Goal: Transaction & Acquisition: Purchase product/service

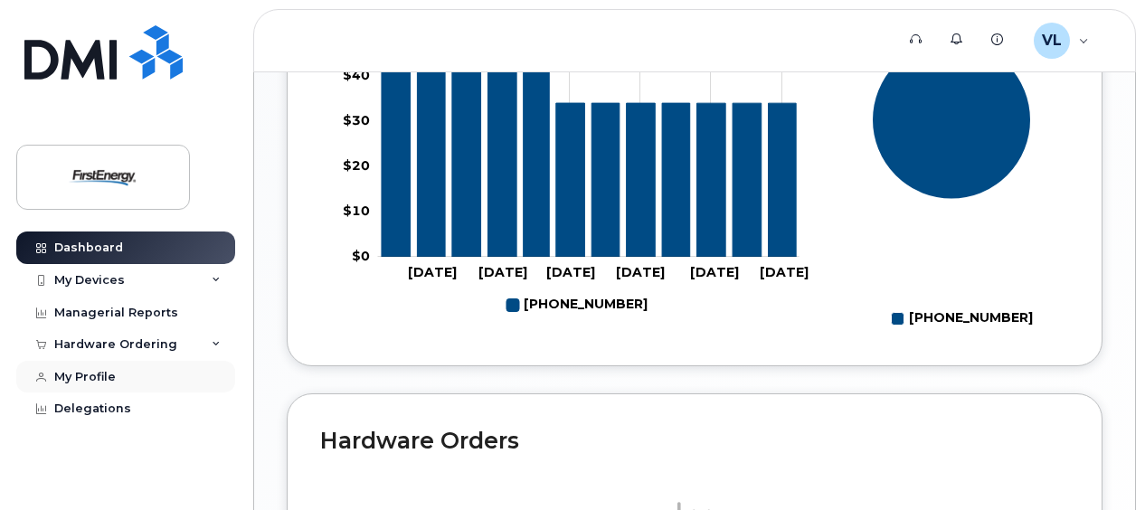
scroll to position [1006, 0]
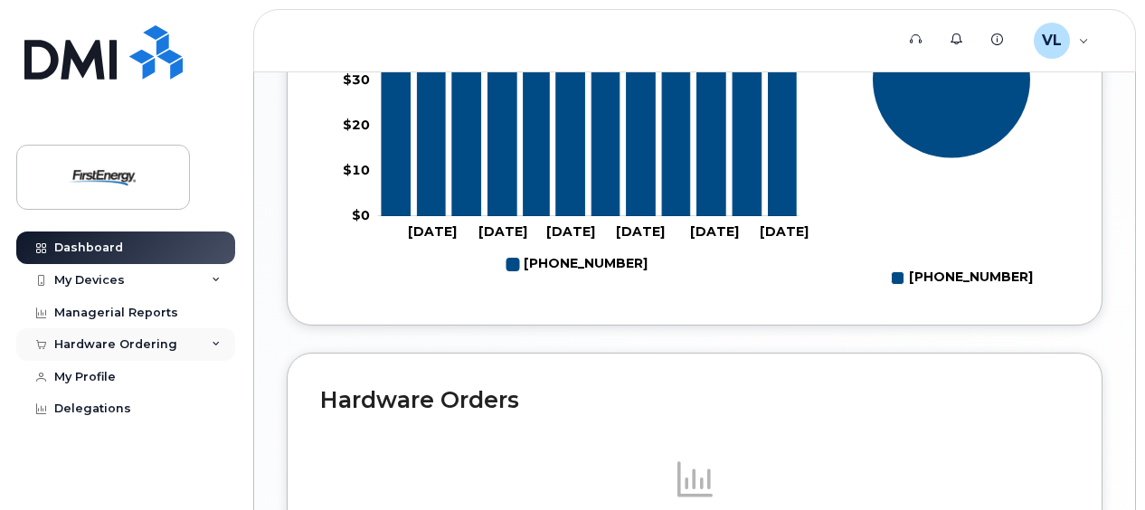
click at [175, 339] on div "Hardware Ordering" at bounding box center [125, 344] width 219 height 33
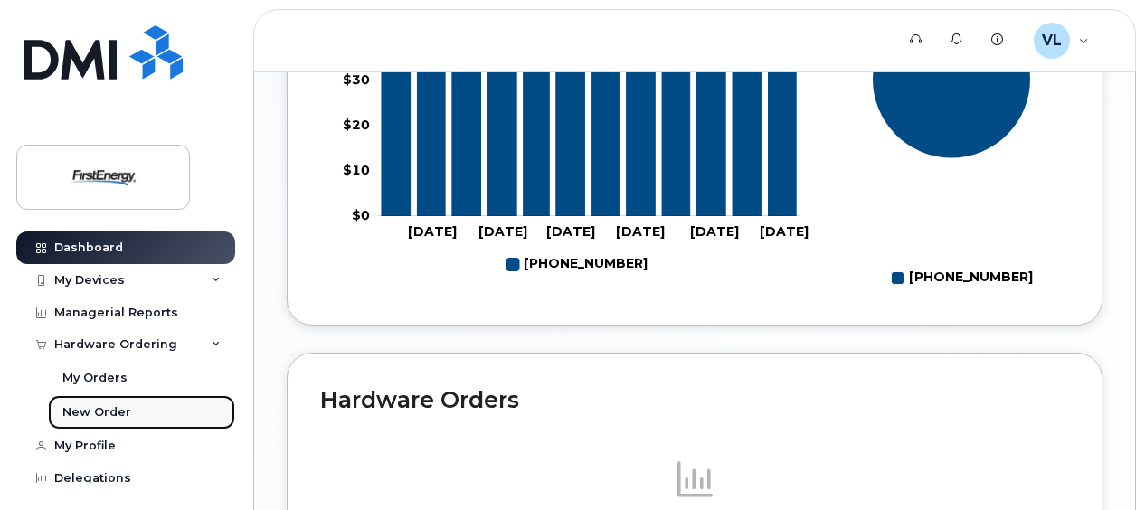
click at [143, 408] on link "New Order" at bounding box center [141, 412] width 187 height 34
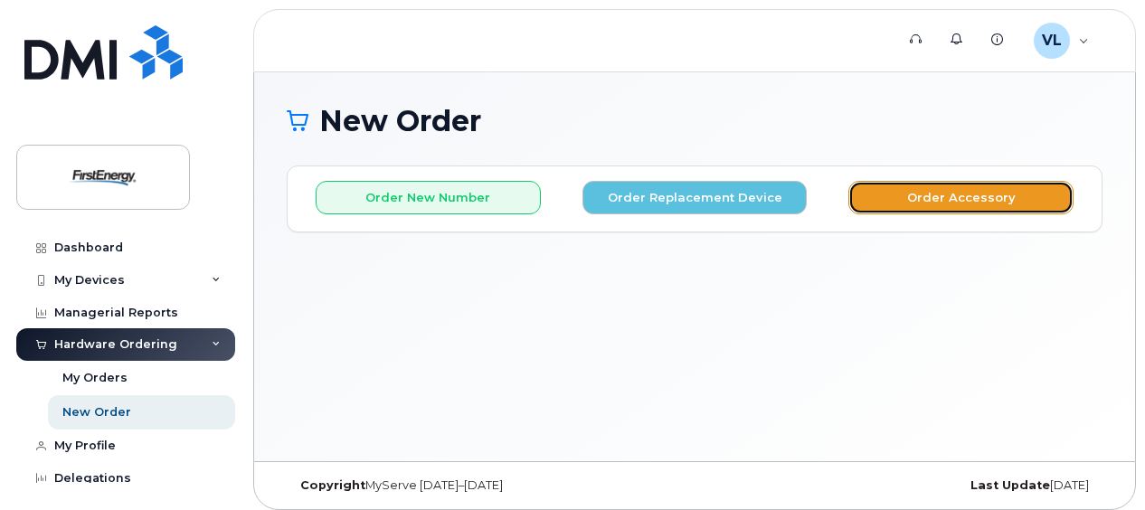
click at [930, 192] on button "Order Accessory" at bounding box center [960, 197] width 225 height 33
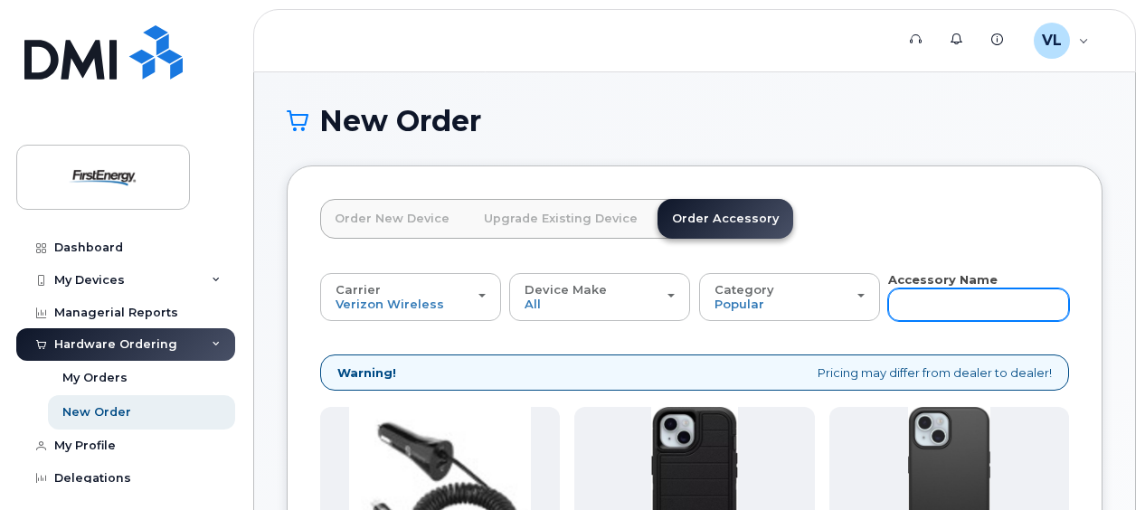
click at [975, 301] on input "text" at bounding box center [978, 305] width 181 height 33
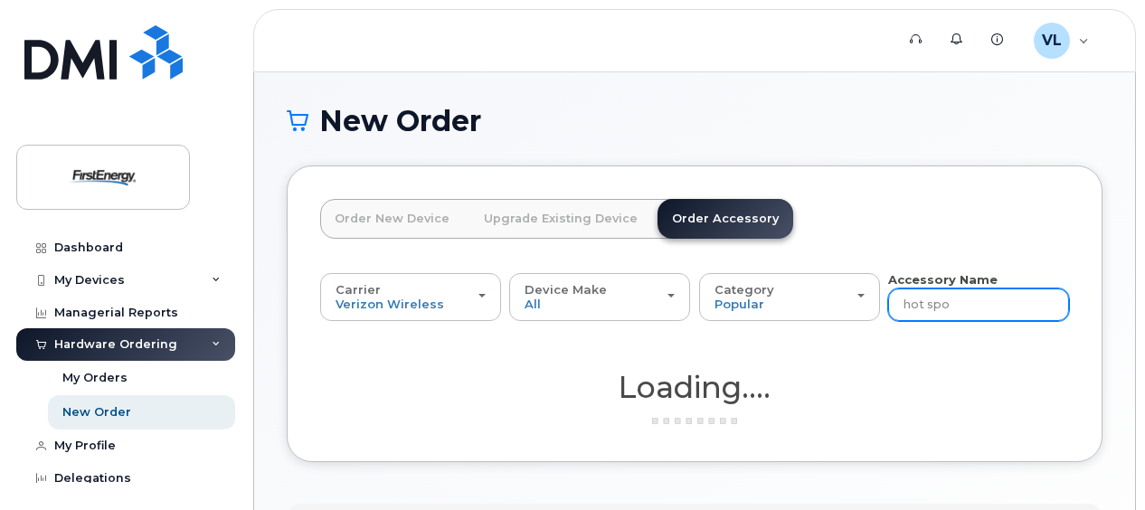
type input "hot spot"
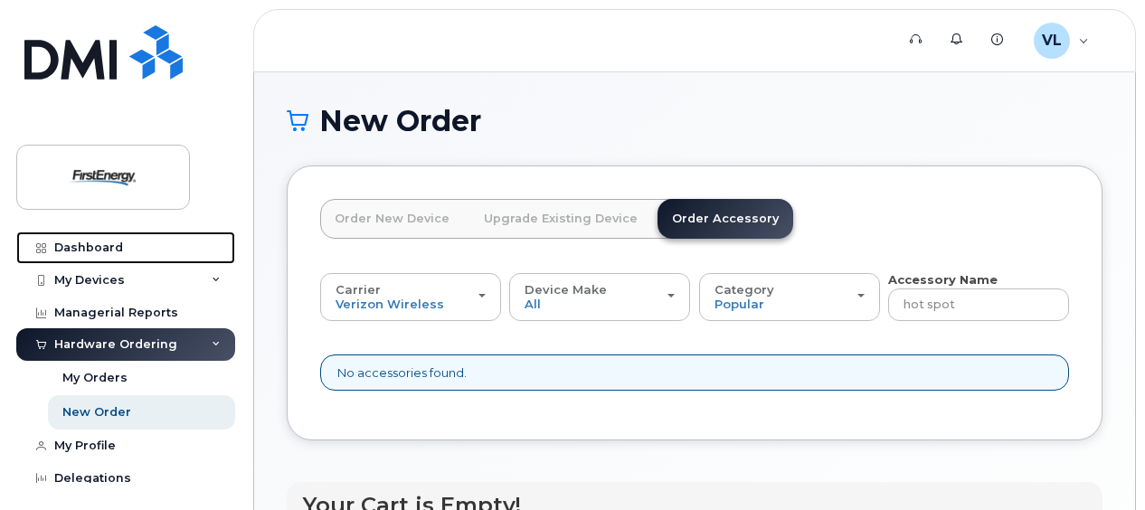
drag, startPoint x: 60, startPoint y: 248, endPoint x: 253, endPoint y: 270, distance: 194.8
click at [60, 248] on div "Dashboard" at bounding box center [88, 248] width 69 height 14
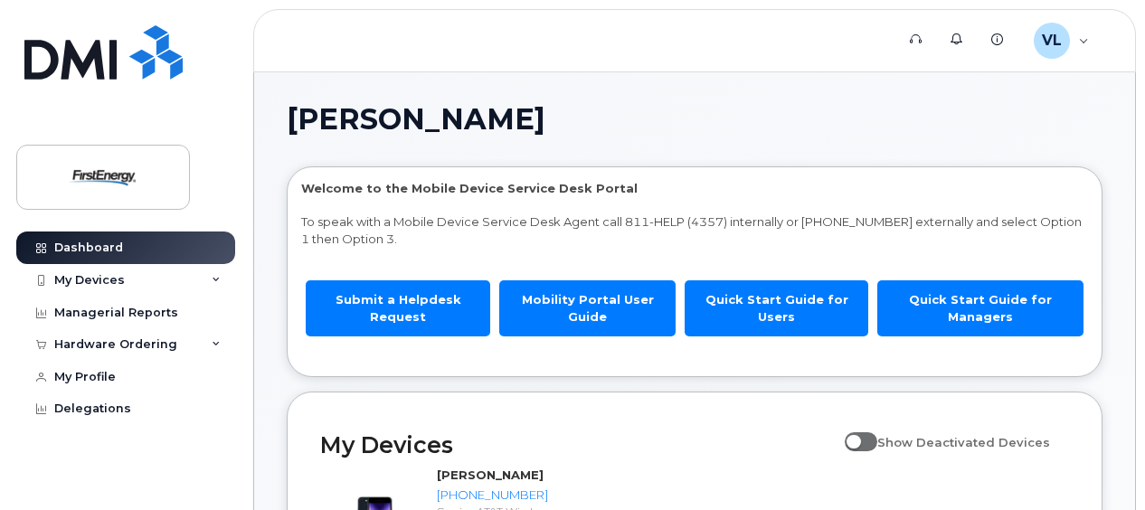
click at [692, 62] on header "Support Alerts Knowledge Base VL Valentine, Linda L Employee English Français S…" at bounding box center [694, 40] width 883 height 63
click at [210, 343] on div "Hardware Ordering" at bounding box center [125, 344] width 219 height 33
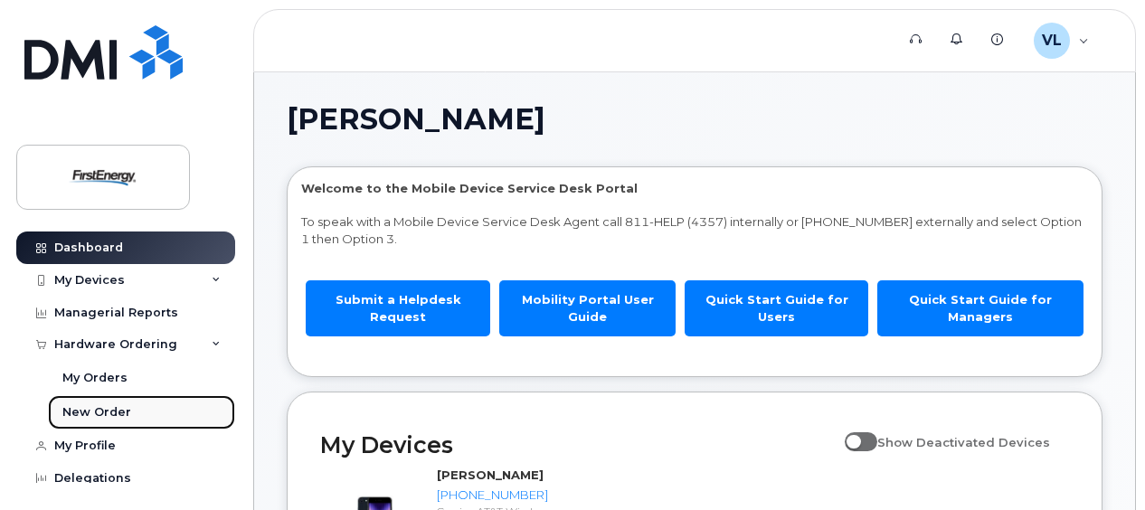
click at [138, 409] on link "New Order" at bounding box center [141, 412] width 187 height 34
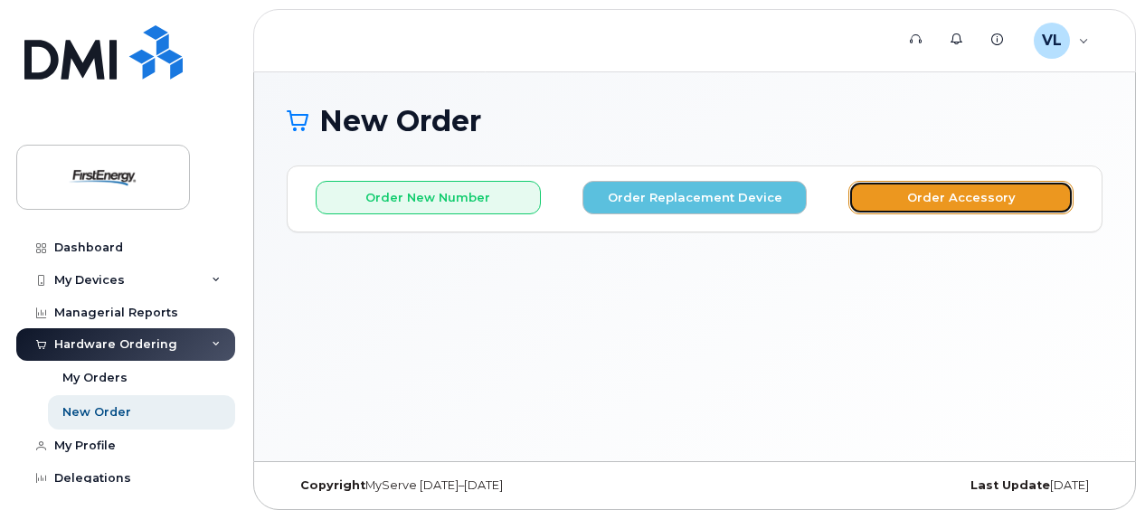
click at [958, 190] on button "Order Accessory" at bounding box center [960, 197] width 225 height 33
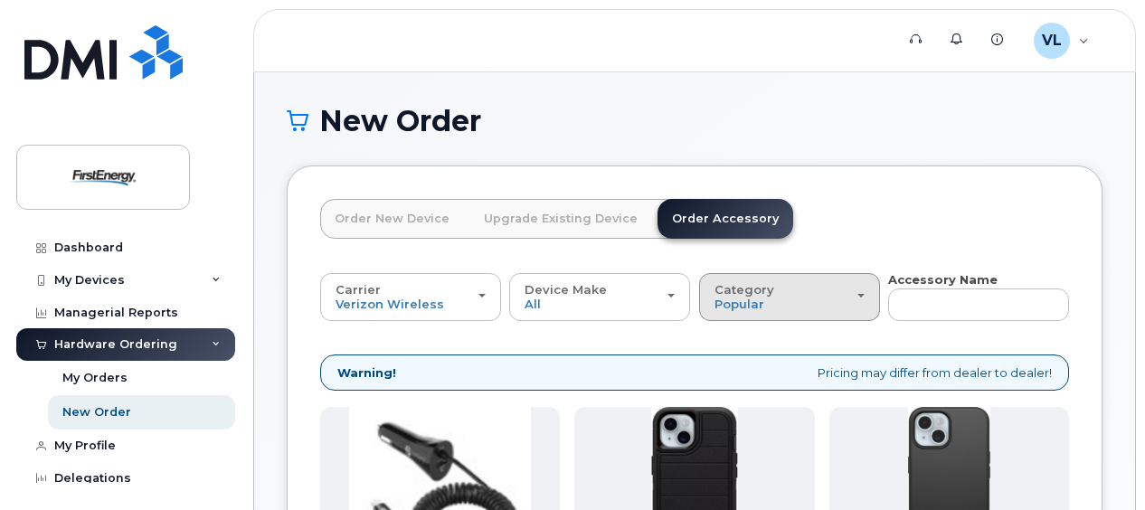
click at [863, 300] on div "Category Popular" at bounding box center [790, 297] width 150 height 28
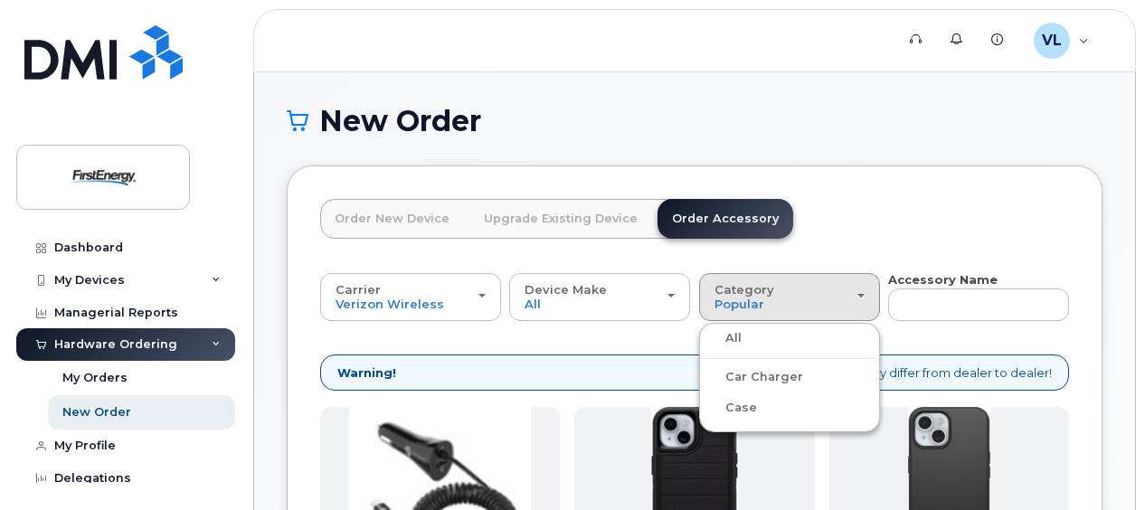
click at [771, 337] on div "All" at bounding box center [790, 338] width 172 height 22
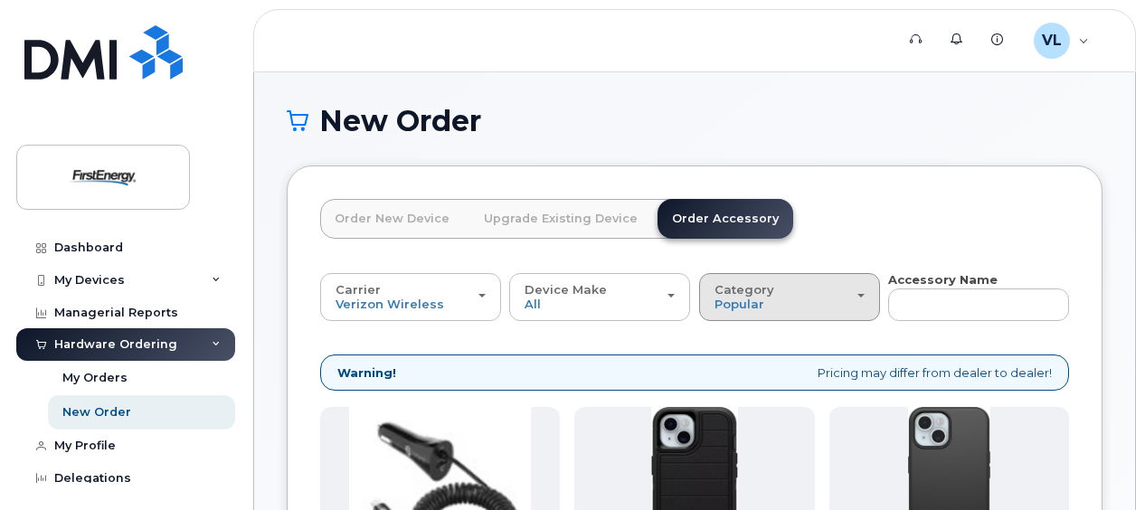
click at [788, 293] on div "Category Popular" at bounding box center [790, 297] width 150 height 28
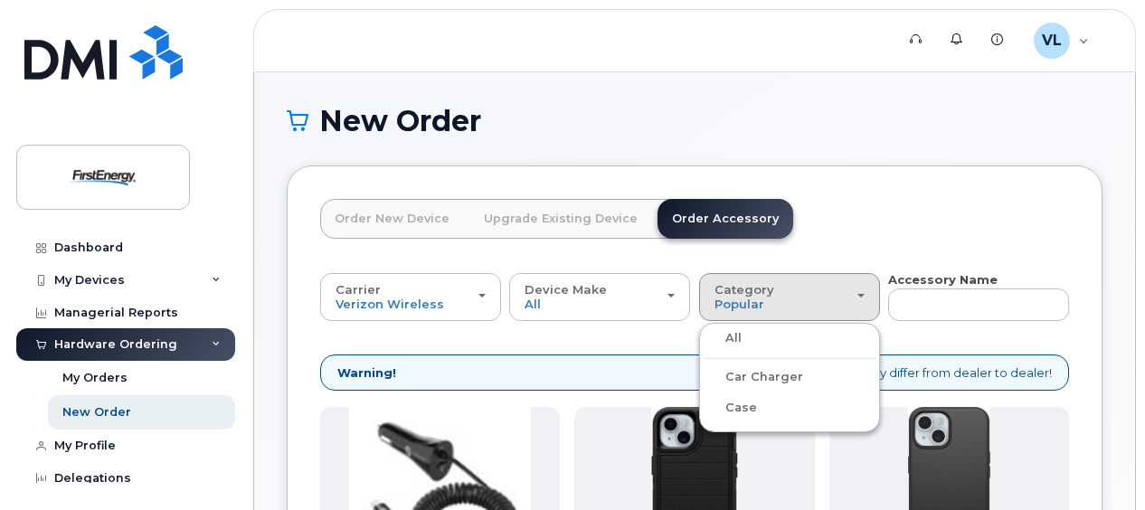
click at [735, 333] on label "All" at bounding box center [723, 338] width 38 height 22
click at [0, 0] on input "All" at bounding box center [0, 0] width 0 height 0
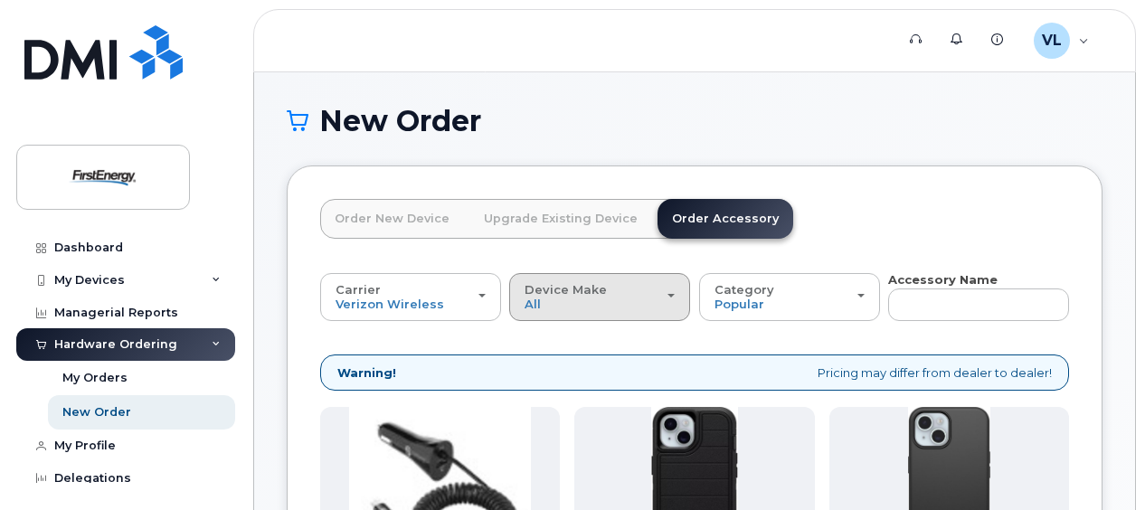
click at [677, 300] on button "Device Make All iPhone Tablet" at bounding box center [599, 296] width 181 height 47
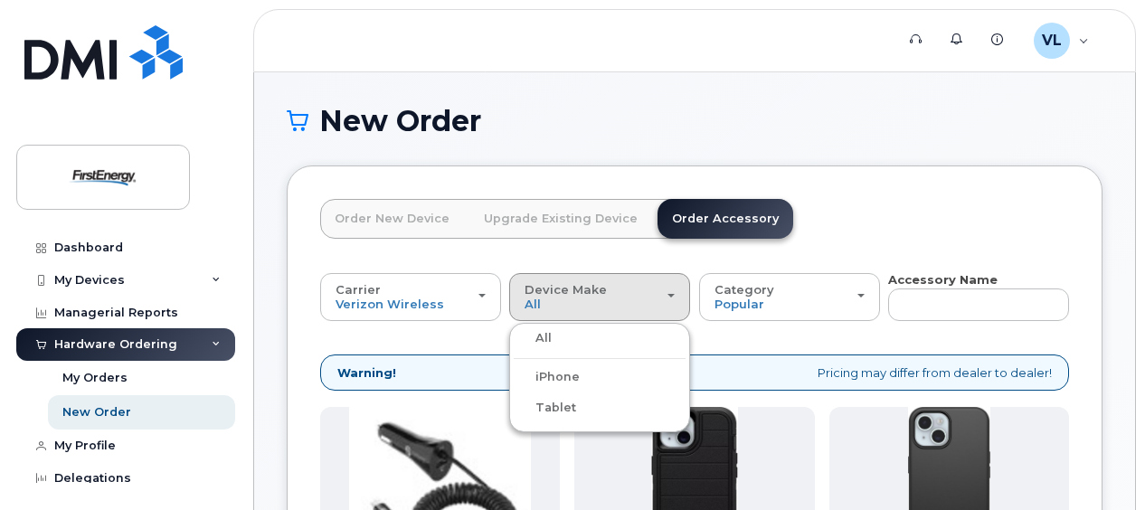
click at [624, 412] on div "Tablet" at bounding box center [600, 408] width 172 height 22
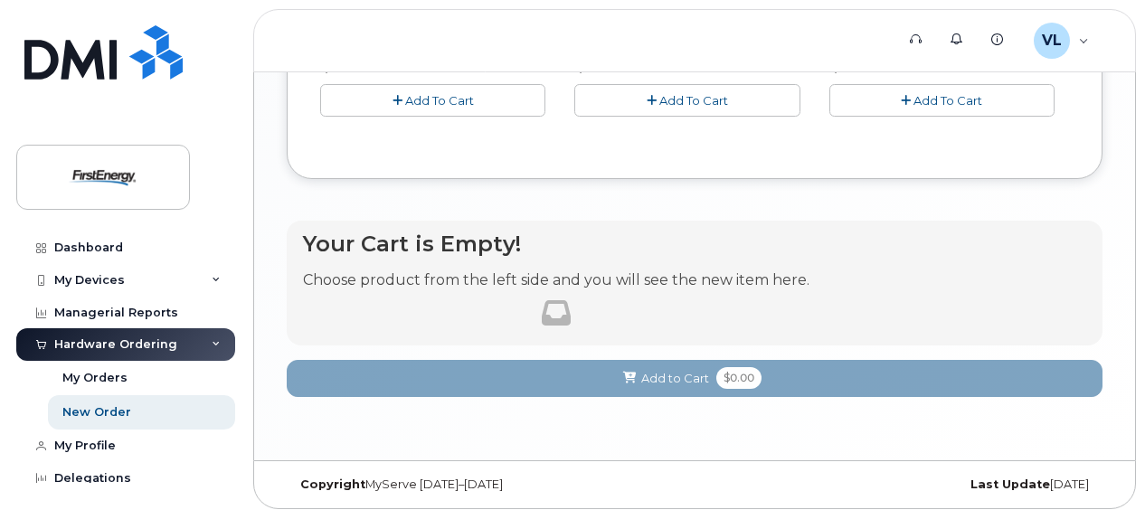
scroll to position [1283, 0]
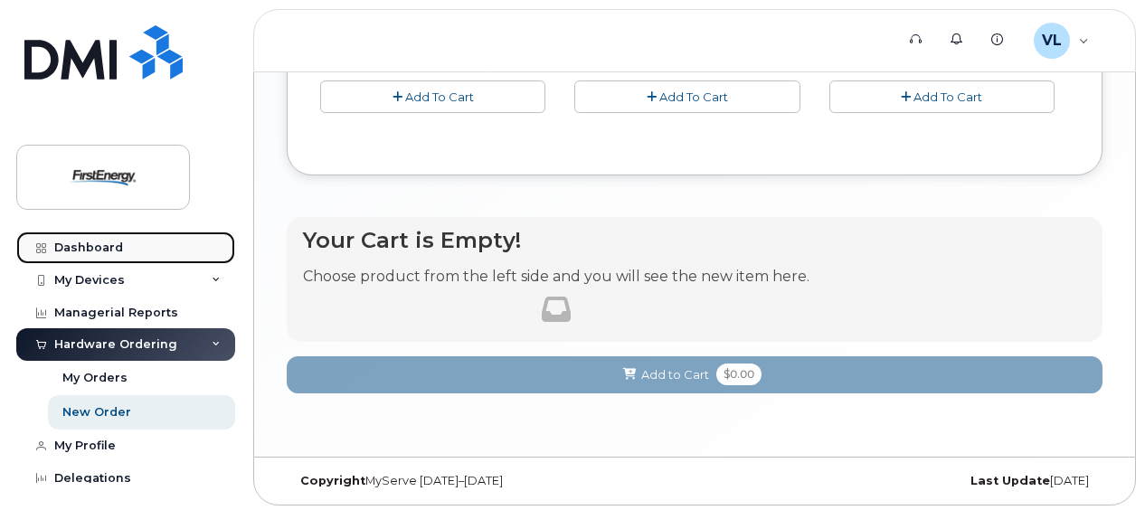
click at [80, 239] on link "Dashboard" at bounding box center [125, 248] width 219 height 33
